Goal: Information Seeking & Learning: Learn about a topic

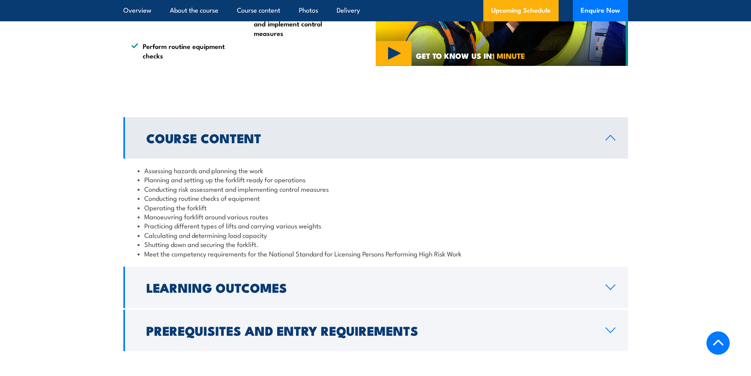
scroll to position [749, 0]
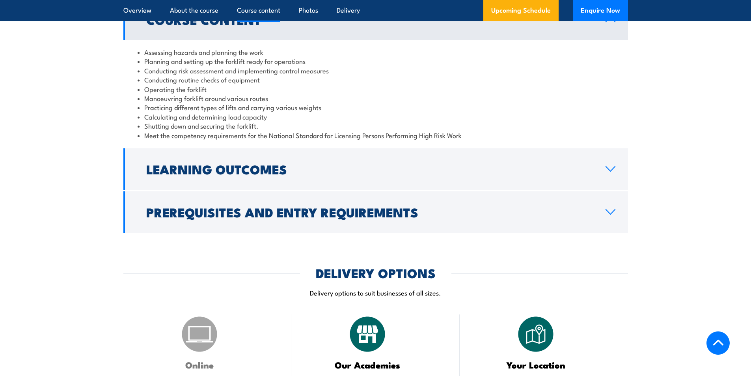
click at [187, 209] on h2 "Prerequisites and Entry Requirements" at bounding box center [369, 211] width 446 height 11
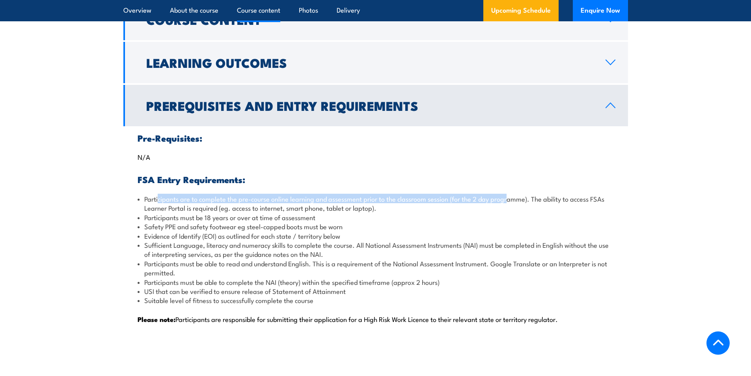
drag, startPoint x: 164, startPoint y: 200, endPoint x: 511, endPoint y: 199, distance: 346.4
click at [511, 199] on li "Participants are to complete the pre-course online learning and assessment prio…" at bounding box center [376, 203] width 476 height 19
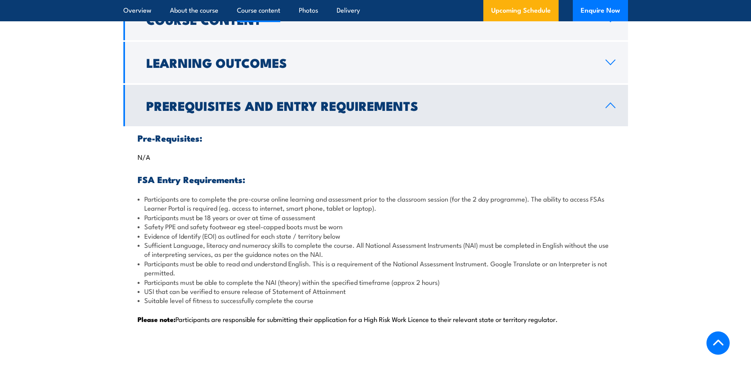
click at [500, 213] on li "Participants must be 18 years or over at time of assessment" at bounding box center [376, 216] width 476 height 9
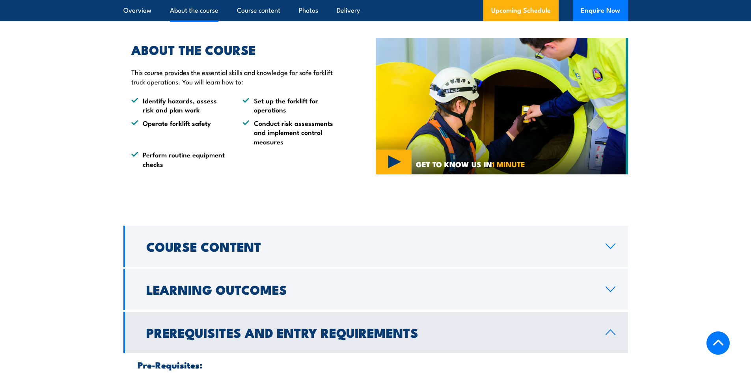
scroll to position [591, 0]
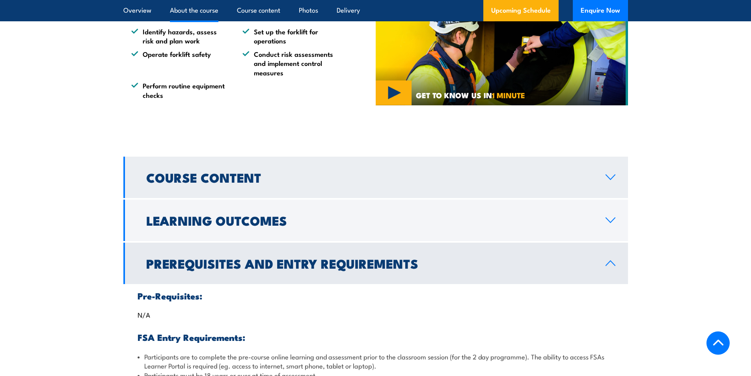
click at [193, 189] on link "Course Content" at bounding box center [375, 176] width 504 height 41
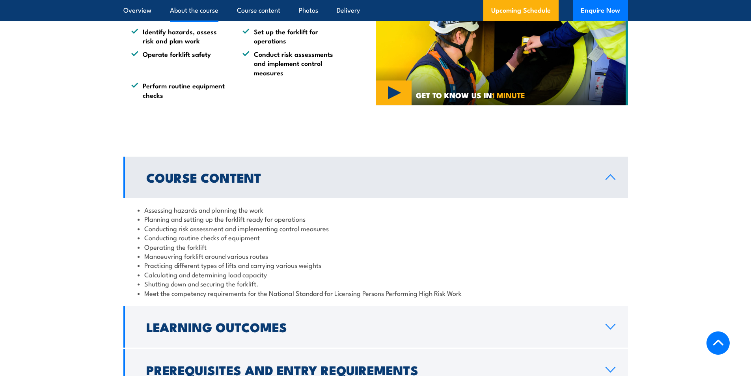
click at [193, 189] on link "Course Content" at bounding box center [375, 176] width 504 height 41
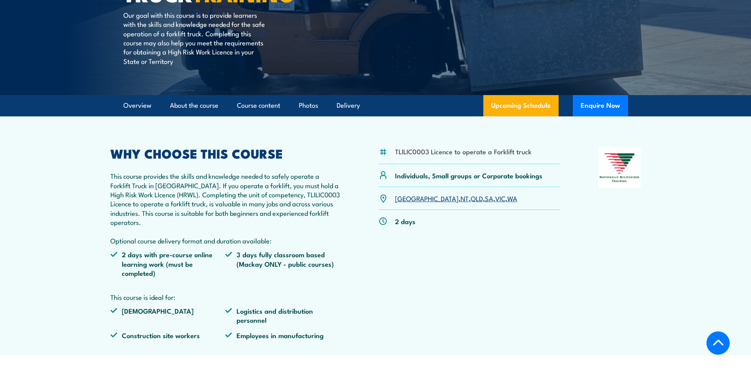
scroll to position [236, 0]
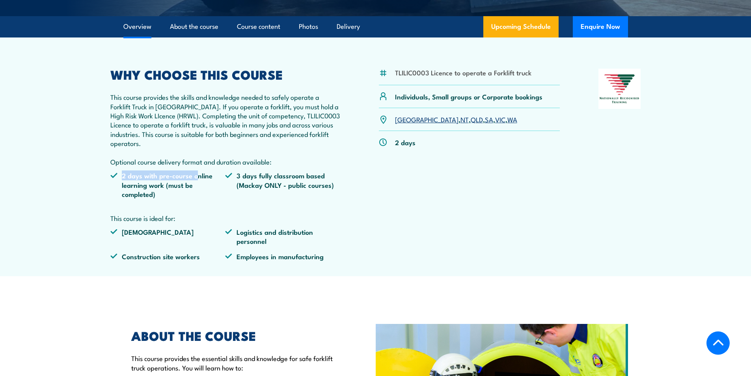
drag, startPoint x: 122, startPoint y: 171, endPoint x: 185, endPoint y: 200, distance: 68.9
click at [195, 172] on li "2 days with pre-course online learning work (must be completed)" at bounding box center [167, 185] width 115 height 28
click at [185, 194] on li "2 days with pre-course online learning work (must be completed)" at bounding box center [167, 185] width 115 height 28
drag, startPoint x: 132, startPoint y: 185, endPoint x: 218, endPoint y: 185, distance: 85.9
click at [218, 185] on li "2 days with pre-course online learning work (must be completed)" at bounding box center [167, 185] width 115 height 28
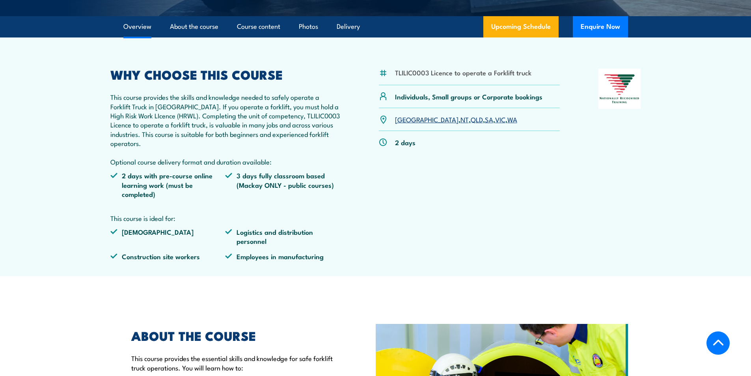
click at [196, 203] on ul "2 days with pre-course online learning work (must be completed) 3 days fully cl…" at bounding box center [225, 187] width 230 height 33
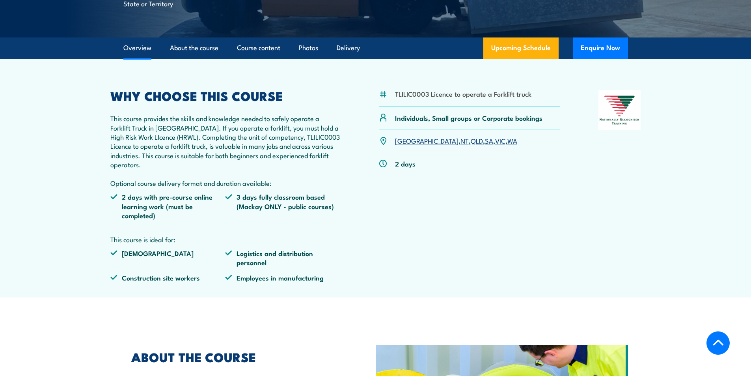
scroll to position [197, 0]
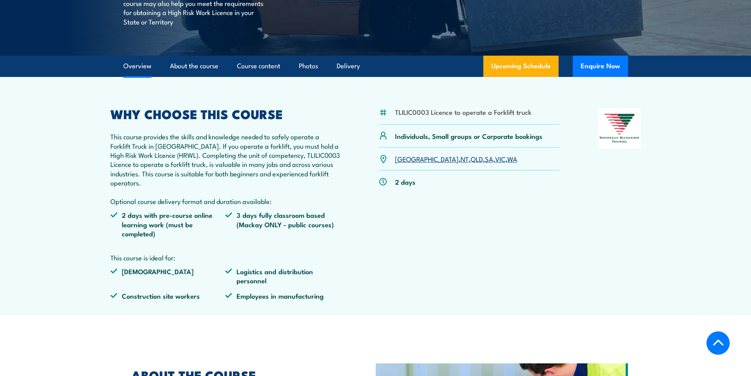
click at [470, 162] on link "QLD" at bounding box center [476, 158] width 12 height 9
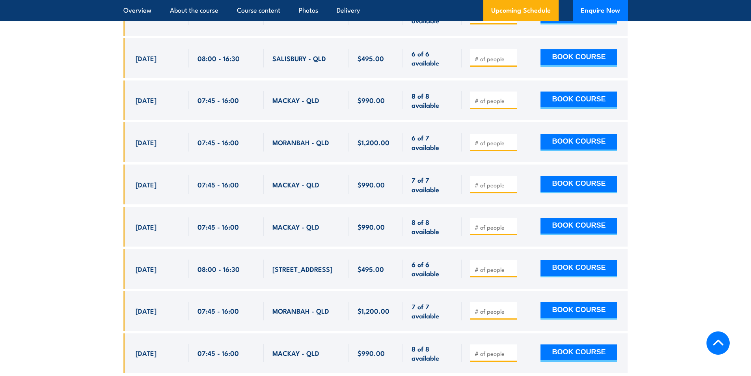
scroll to position [1595, 0]
